Goal: Transaction & Acquisition: Obtain resource

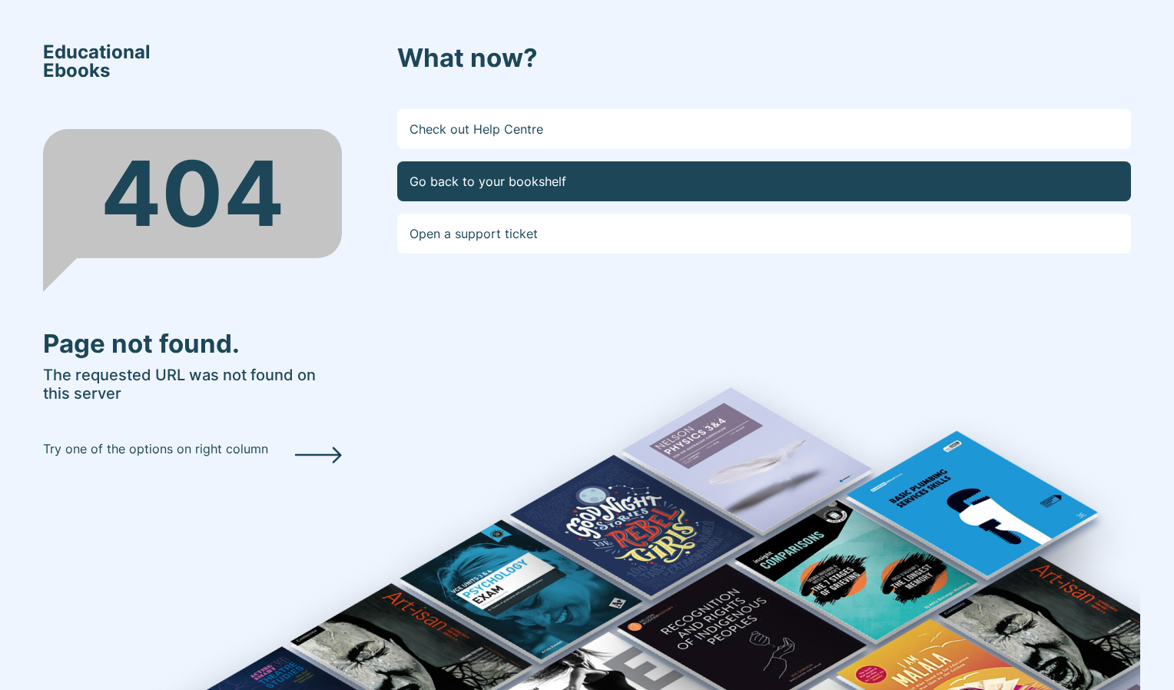
click at [508, 180] on link "Go back to your bookshelf" at bounding box center [763, 181] width 733 height 40
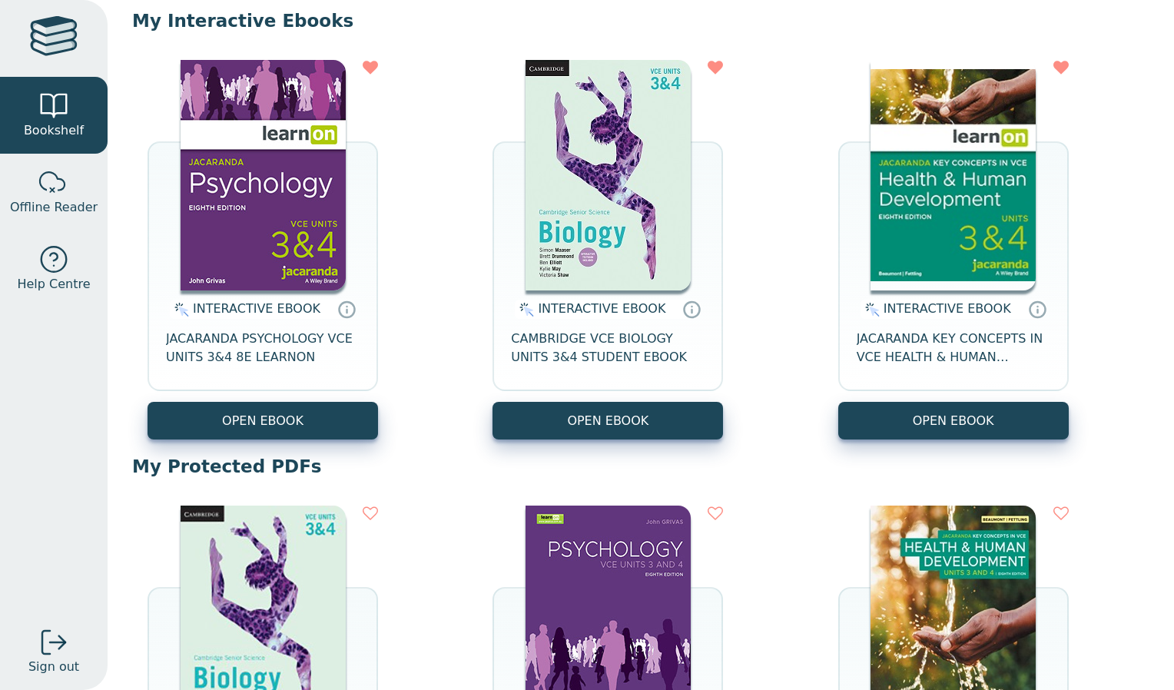
scroll to position [158, 0]
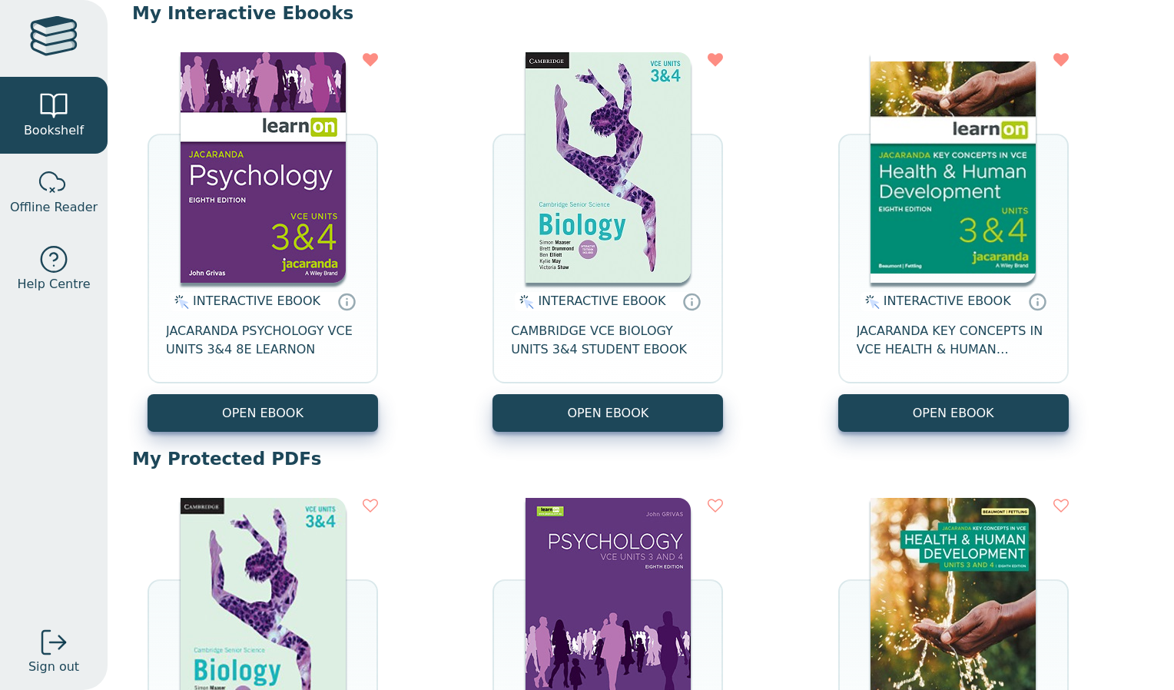
click at [601, 389] on div "INTERACTIVE EBOOK CAMBRIDGE VCE BIOLOGY UNITS 3&4 STUDENT EBOOK" at bounding box center [607, 338] width 230 height 111
click at [609, 432] on div "INTERACTIVE EBOOK JACARANDA PSYCHOLOGY VCE UNITS 3&4 8E LEARNON OPEN EBOOK INTE…" at bounding box center [640, 242] width 1017 height 410
click at [605, 406] on button "OPEN EBOOK" at bounding box center [607, 413] width 230 height 38
